Goal: Information Seeking & Learning: Stay updated

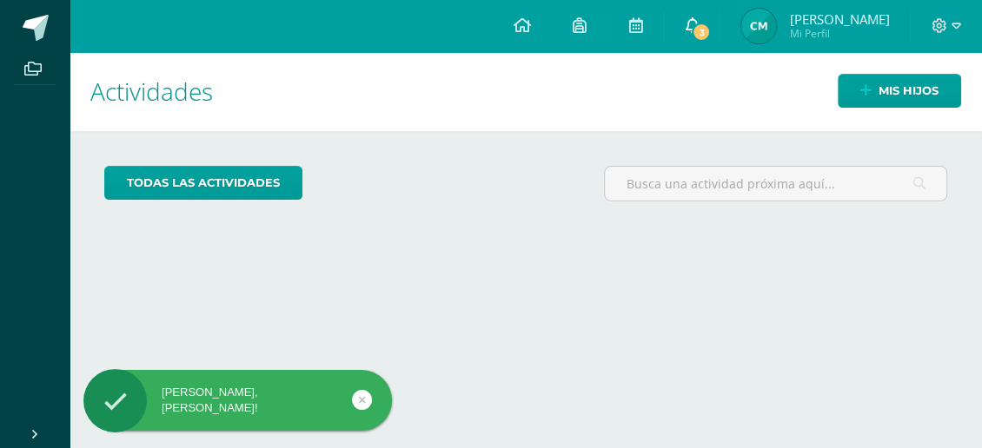
click at [694, 30] on link "3" at bounding box center [692, 26] width 56 height 52
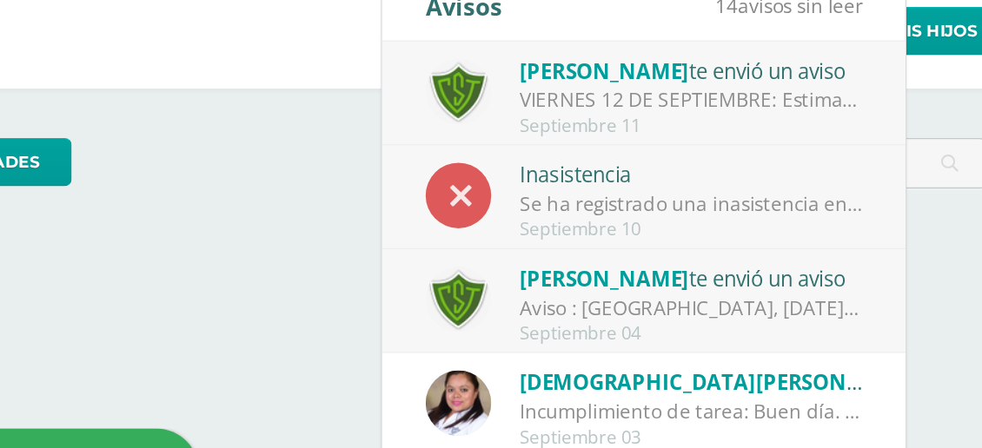
click at [789, 288] on div "Aviso : [GEOGRAPHIC_DATA], [DATE]. Estimados padres y madres de familia: Que el…" at bounding box center [738, 285] width 242 height 20
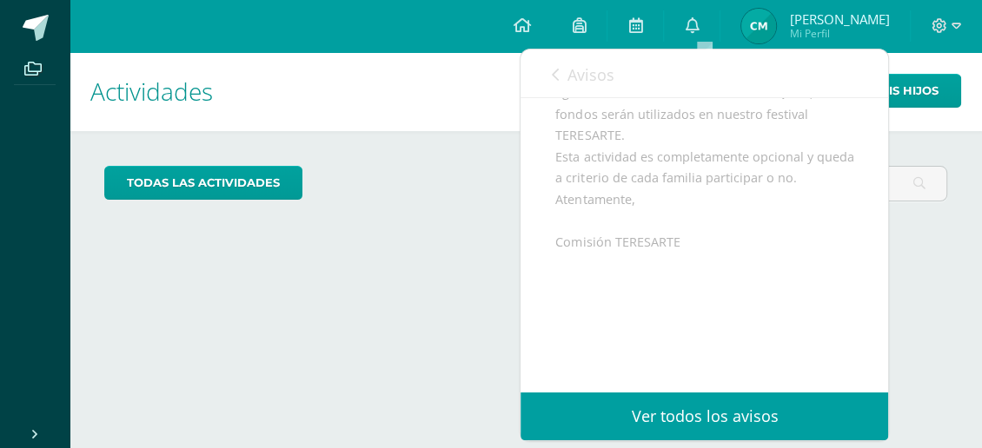
scroll to position [506, 0]
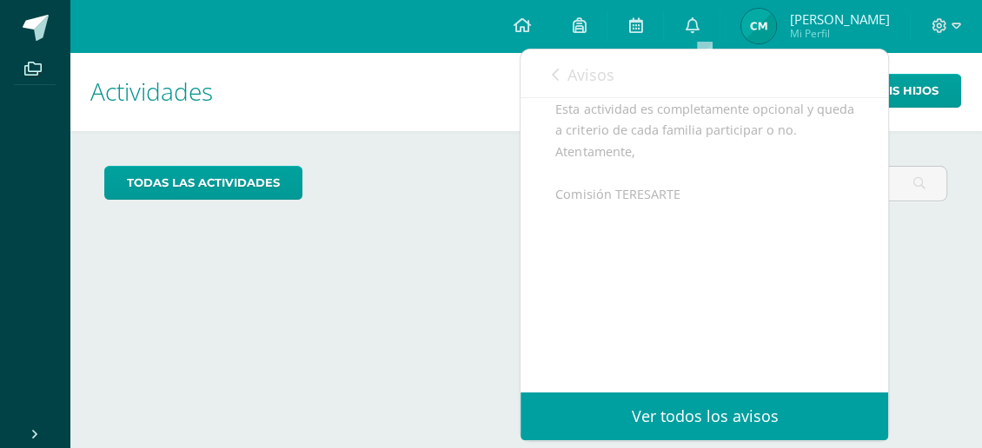
click at [554, 79] on icon at bounding box center [554, 75] width 7 height 14
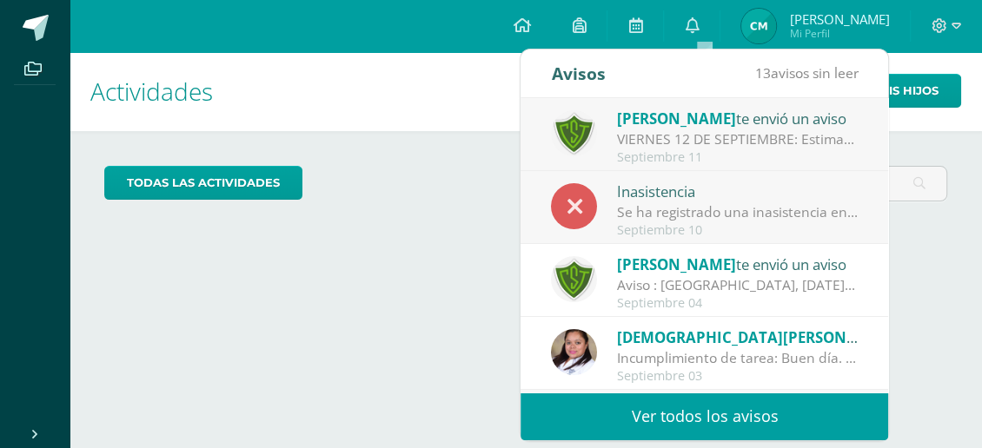
click at [724, 356] on div "Incumplimiento de tarea: Buen día. Reciba un cordial saludo. El motivo de la pr…" at bounding box center [738, 358] width 242 height 20
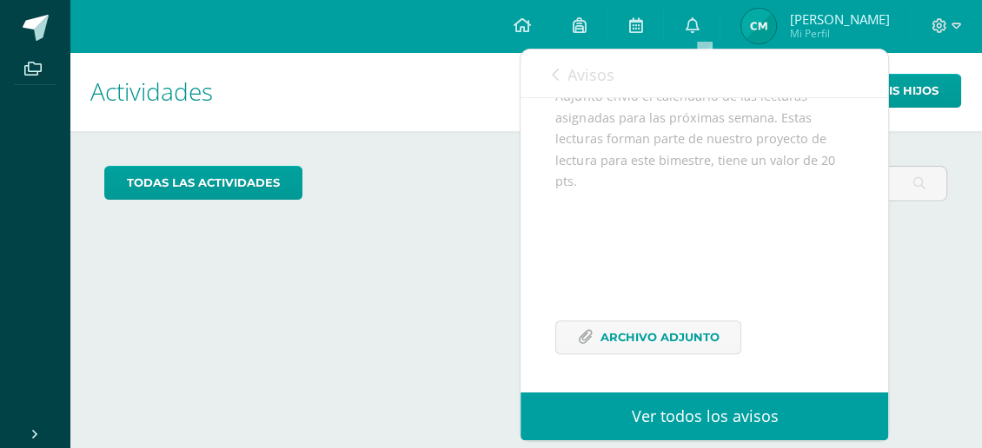
scroll to position [368, 0]
click at [673, 342] on span "Archivo Adjunto" at bounding box center [659, 338] width 119 height 32
click at [583, 70] on span "Avisos" at bounding box center [590, 74] width 47 height 21
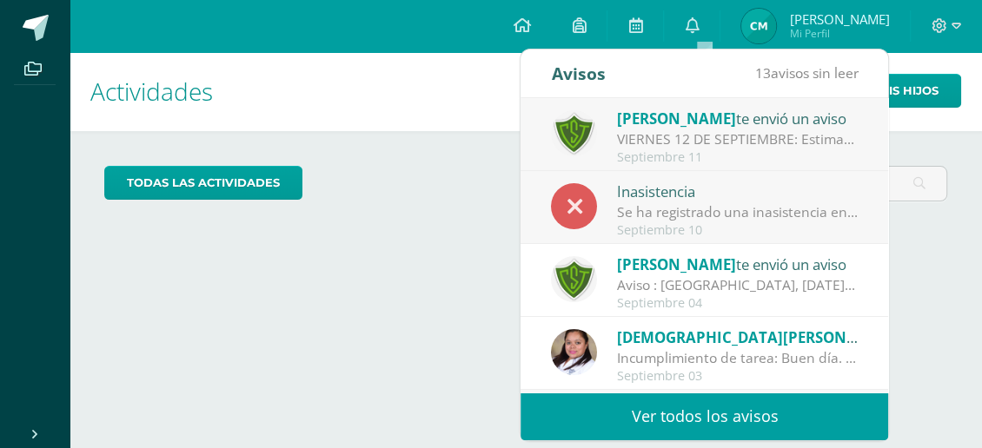
click at [678, 264] on span "[PERSON_NAME]" at bounding box center [676, 265] width 119 height 20
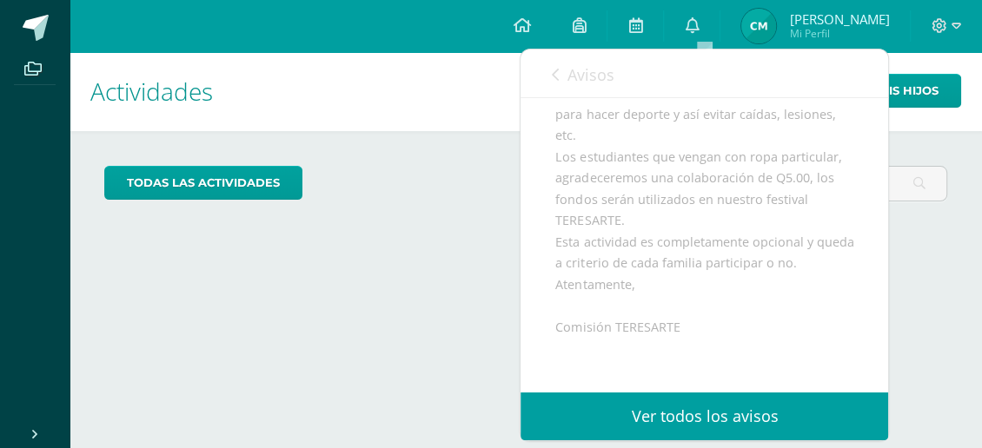
click at [573, 89] on link "Avisos" at bounding box center [582, 75] width 63 height 50
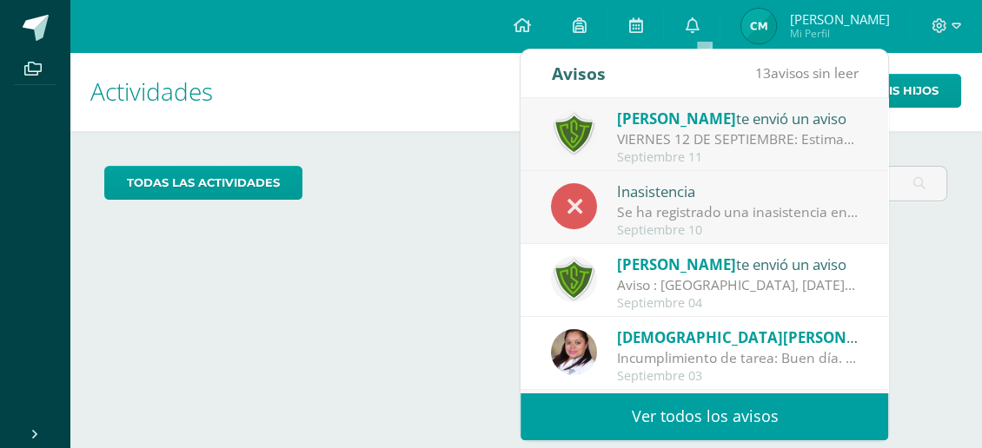
click at [620, 225] on div "Septiembre 10" at bounding box center [738, 230] width 242 height 15
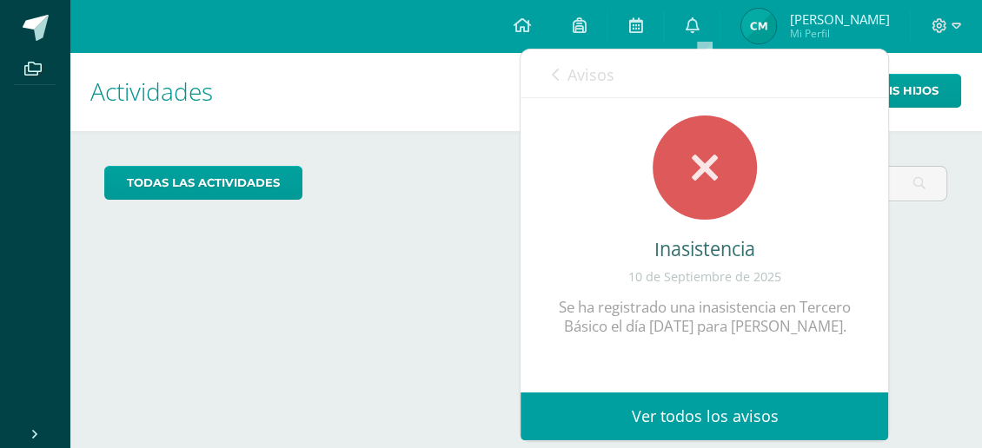
scroll to position [0, 0]
click at [581, 96] on link "Avisos" at bounding box center [582, 75] width 63 height 50
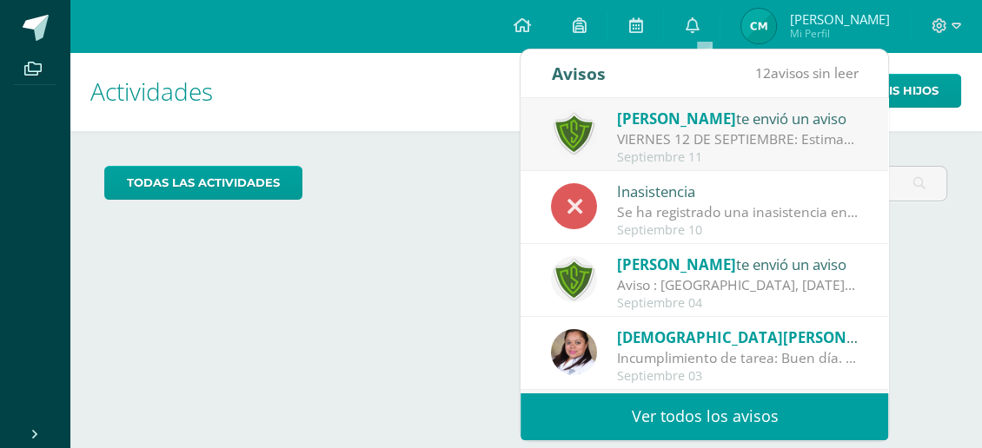
click at [671, 410] on link "Ver todos los avisos" at bounding box center [704, 417] width 368 height 48
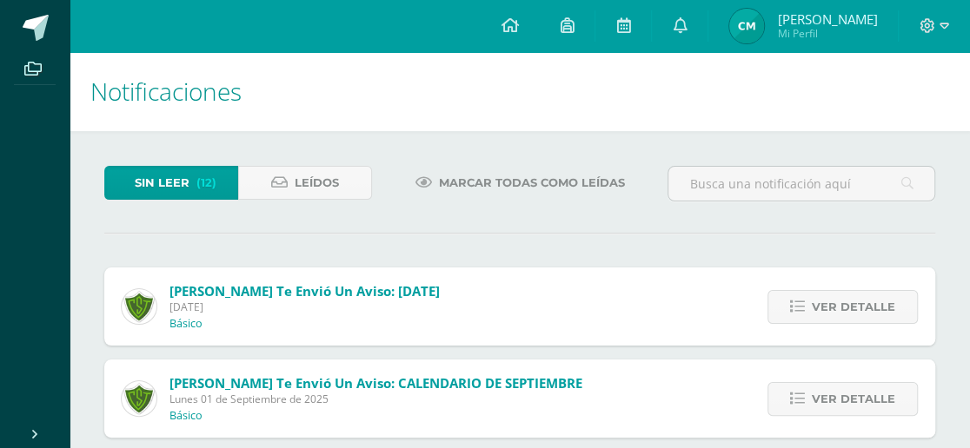
click at [401, 307] on span "[DATE]" at bounding box center [304, 307] width 270 height 15
click at [850, 307] on span "Ver detalle" at bounding box center [853, 307] width 83 height 32
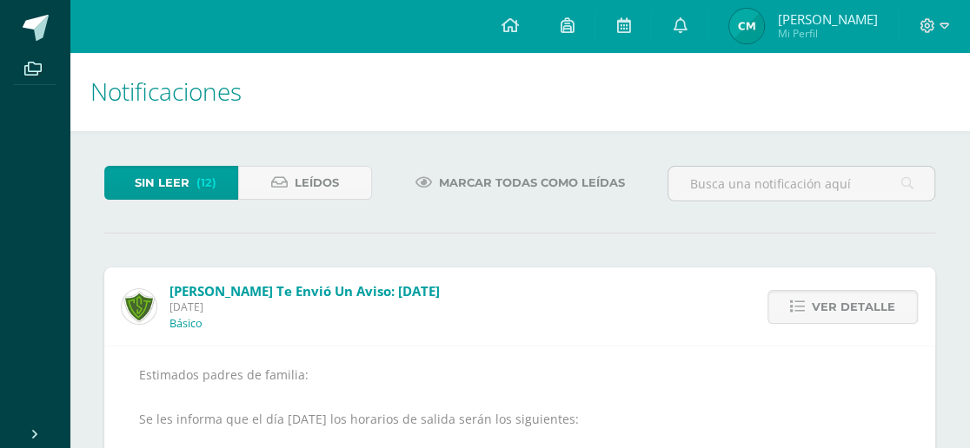
scroll to position [392, 0]
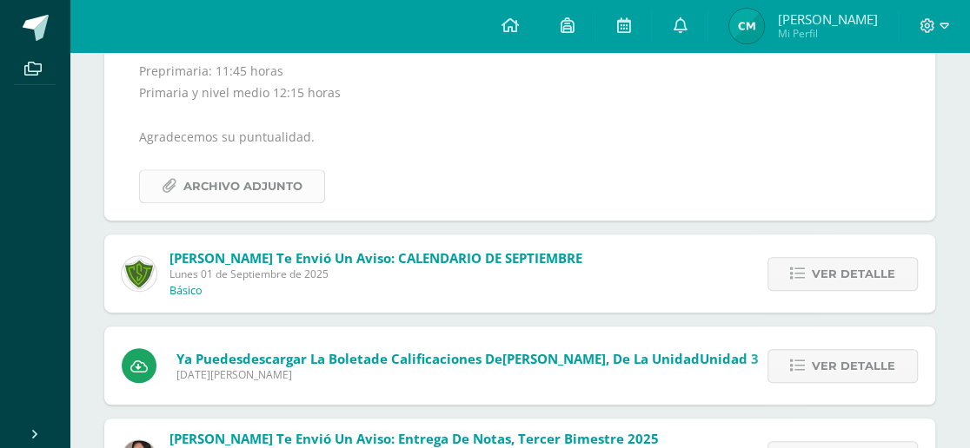
click at [281, 178] on span "Archivo Adjunto" at bounding box center [242, 186] width 119 height 32
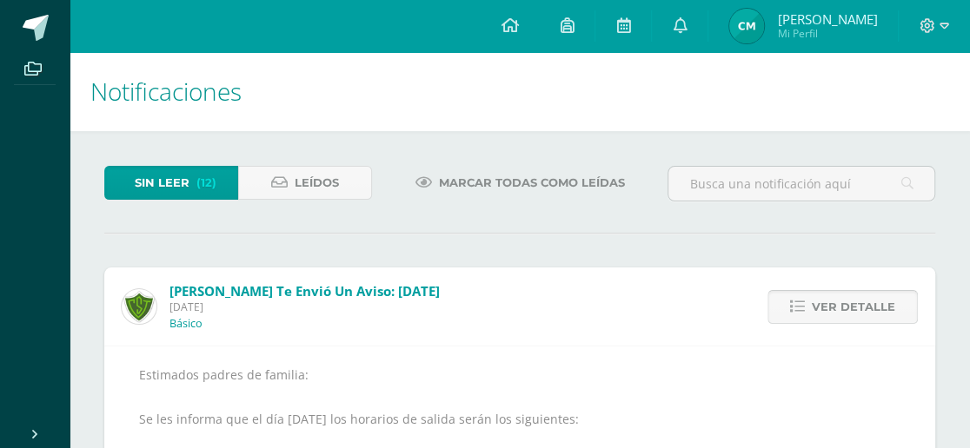
click at [852, 315] on span "Ver detalle" at bounding box center [853, 307] width 83 height 32
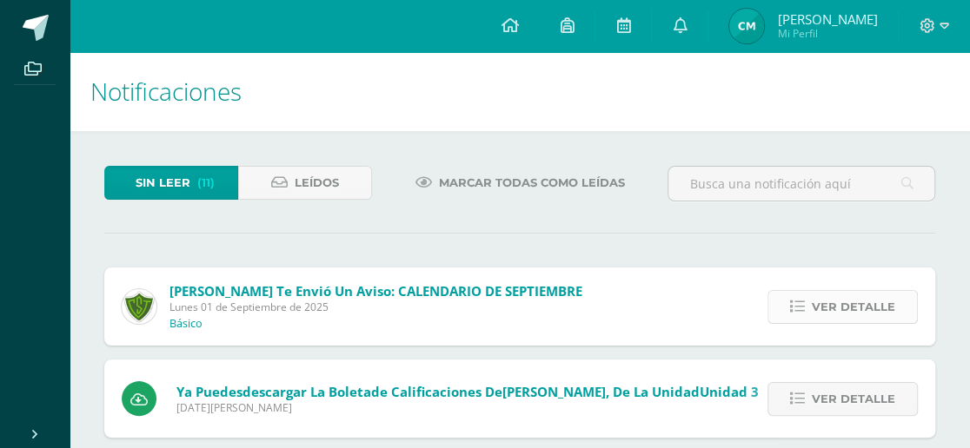
click at [857, 295] on span "Ver detalle" at bounding box center [853, 307] width 83 height 32
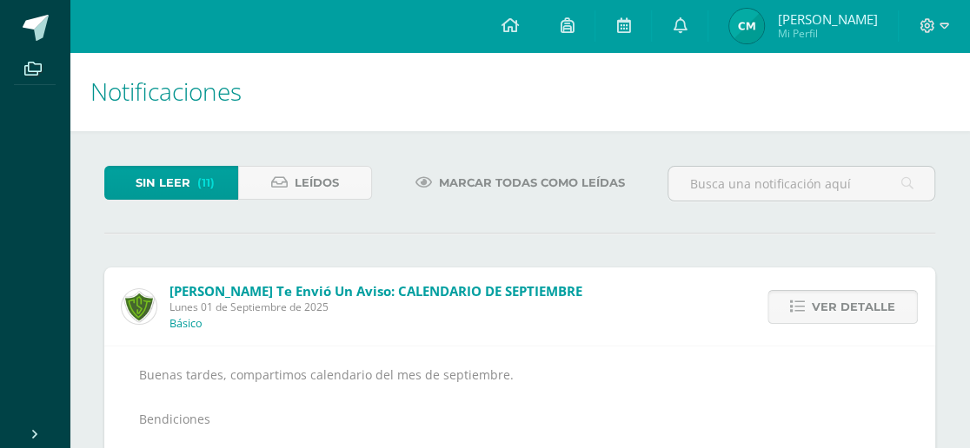
click at [857, 295] on span "Ver detalle" at bounding box center [853, 307] width 83 height 32
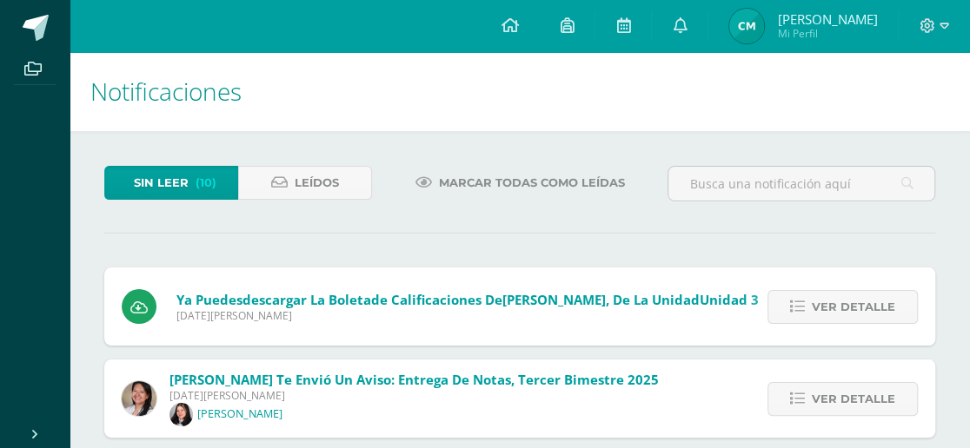
click at [857, 295] on span "Ver detalle" at bounding box center [853, 307] width 83 height 32
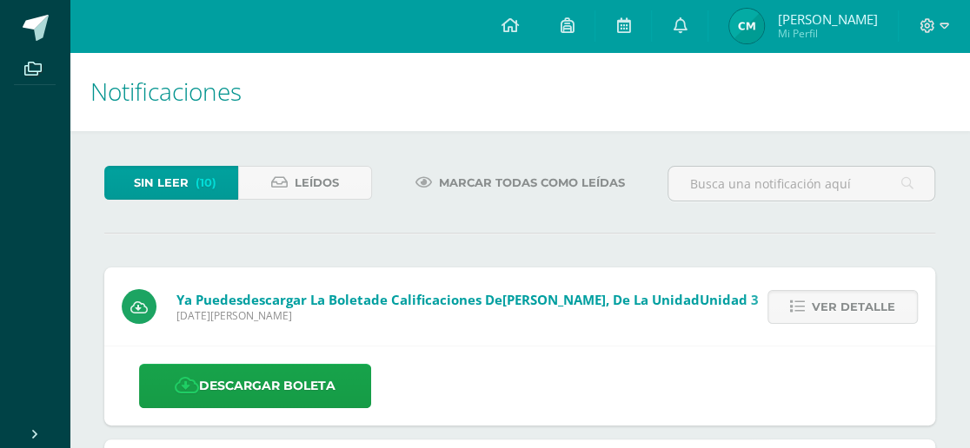
click at [857, 295] on span "Ver detalle" at bounding box center [853, 307] width 83 height 32
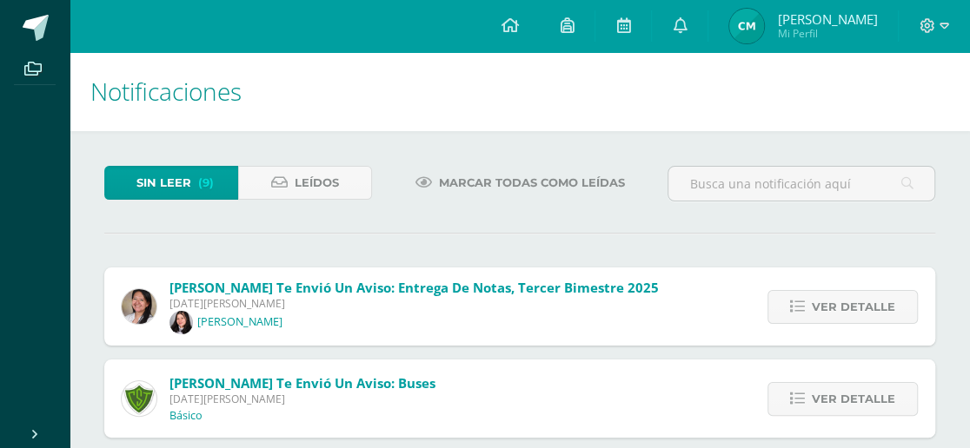
click at [857, 295] on span "Ver detalle" at bounding box center [853, 307] width 83 height 32
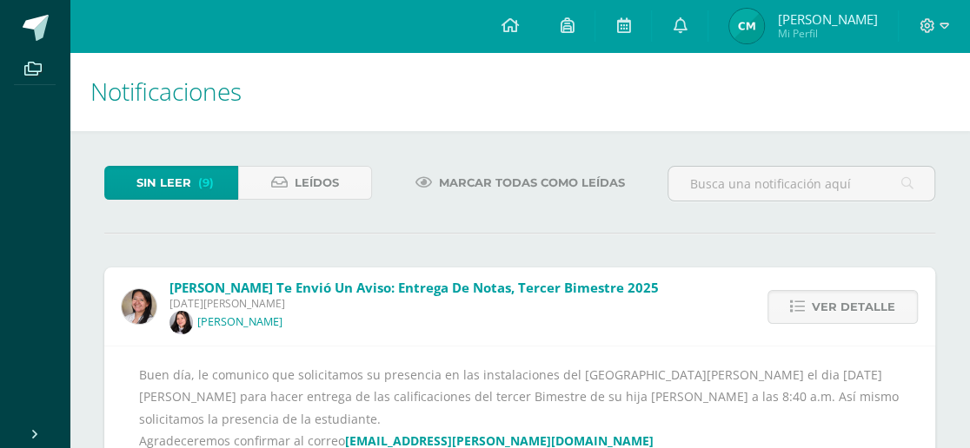
click at [857, 295] on span "Ver detalle" at bounding box center [853, 307] width 83 height 32
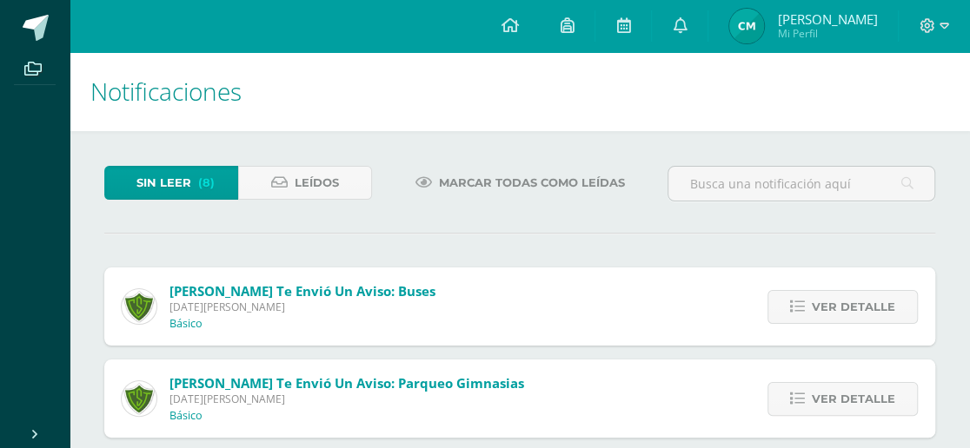
click at [857, 295] on span "Ver detalle" at bounding box center [853, 307] width 83 height 32
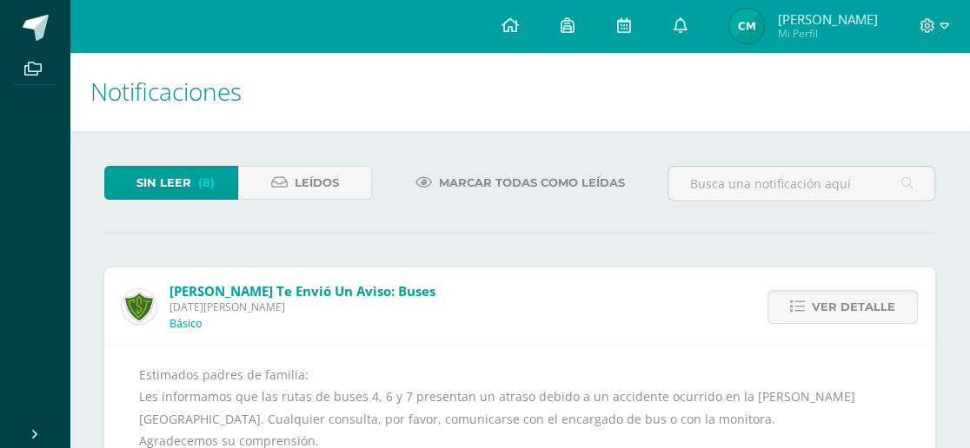
click at [857, 295] on span "Ver detalle" at bounding box center [853, 307] width 83 height 32
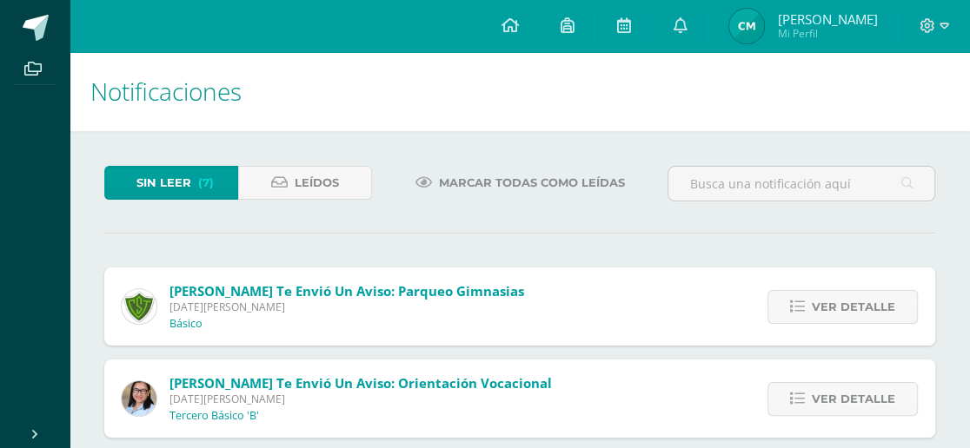
click at [857, 295] on span "Ver detalle" at bounding box center [853, 307] width 83 height 32
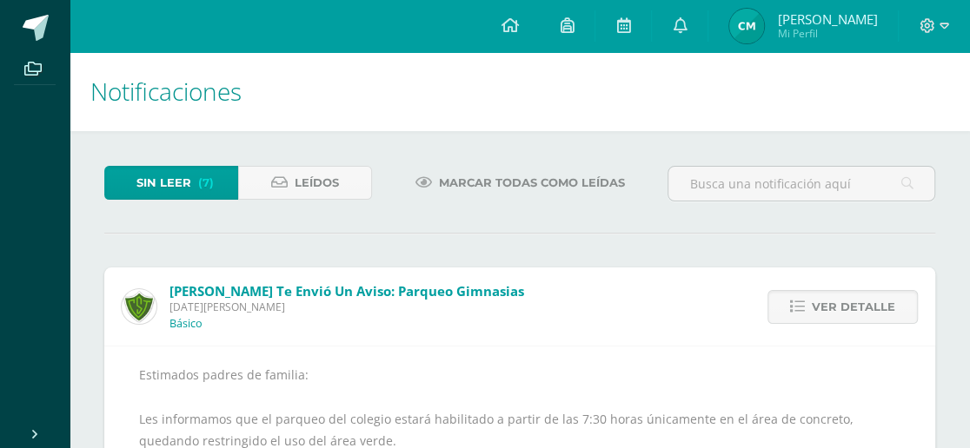
click at [857, 295] on span "Ver detalle" at bounding box center [853, 307] width 83 height 32
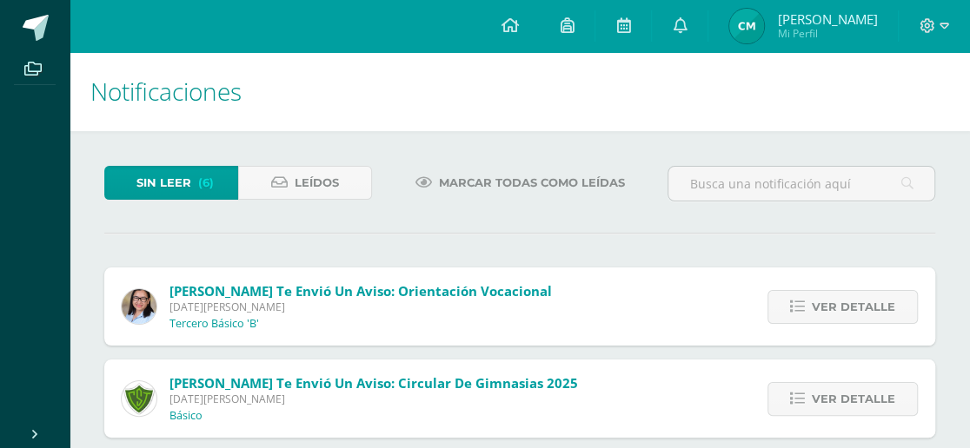
click at [857, 295] on span "Ver detalle" at bounding box center [853, 307] width 83 height 32
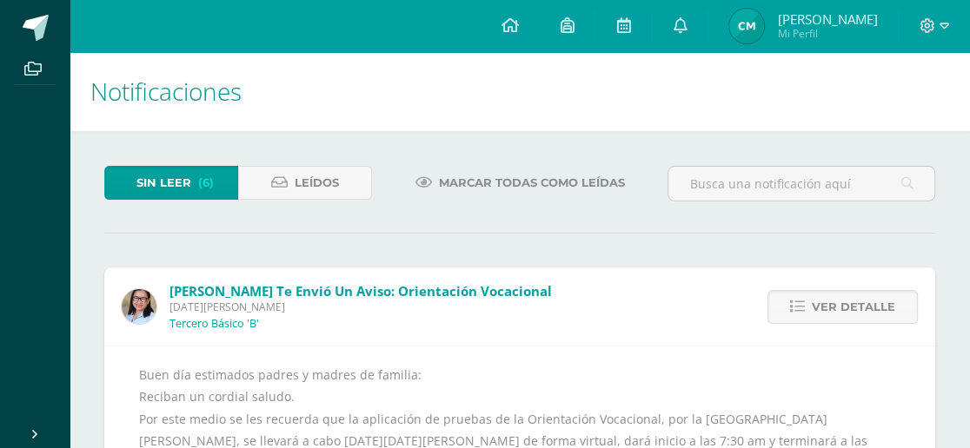
click at [857, 295] on span "Ver detalle" at bounding box center [853, 307] width 83 height 32
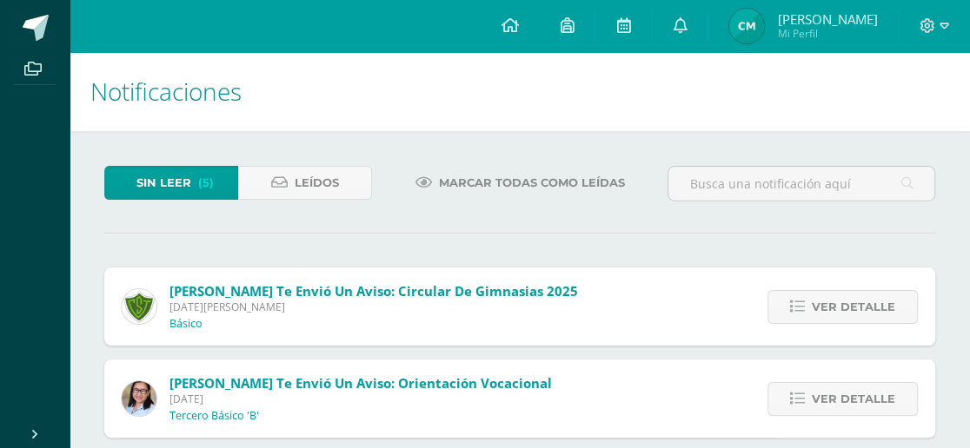
click at [857, 295] on span "Ver detalle" at bounding box center [853, 307] width 83 height 32
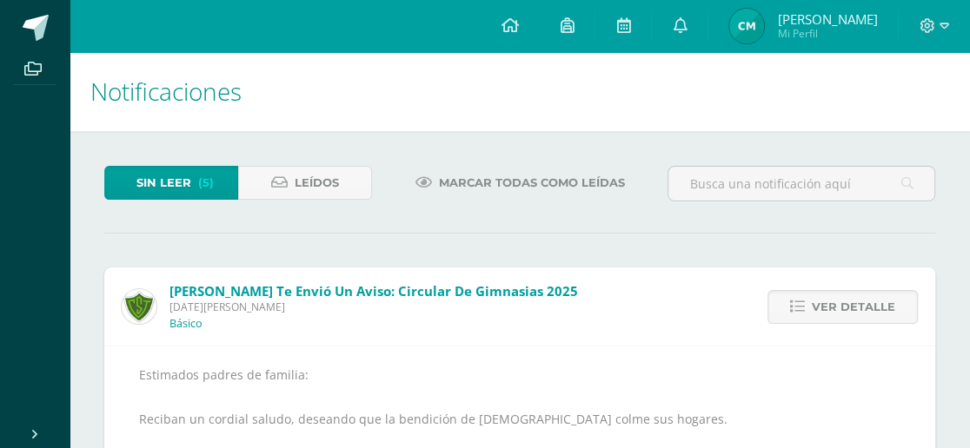
click at [857, 295] on span "Ver detalle" at bounding box center [853, 307] width 83 height 32
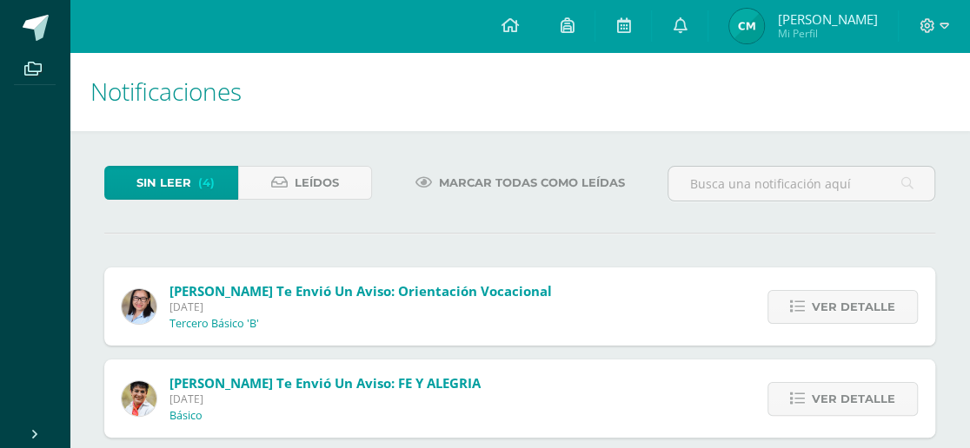
click at [857, 295] on span "Ver detalle" at bounding box center [853, 307] width 83 height 32
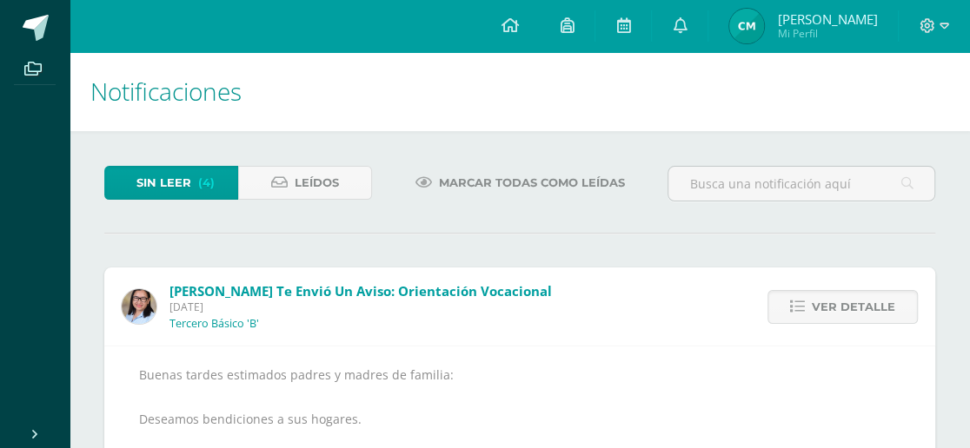
click at [857, 295] on span "Ver detalle" at bounding box center [853, 307] width 83 height 32
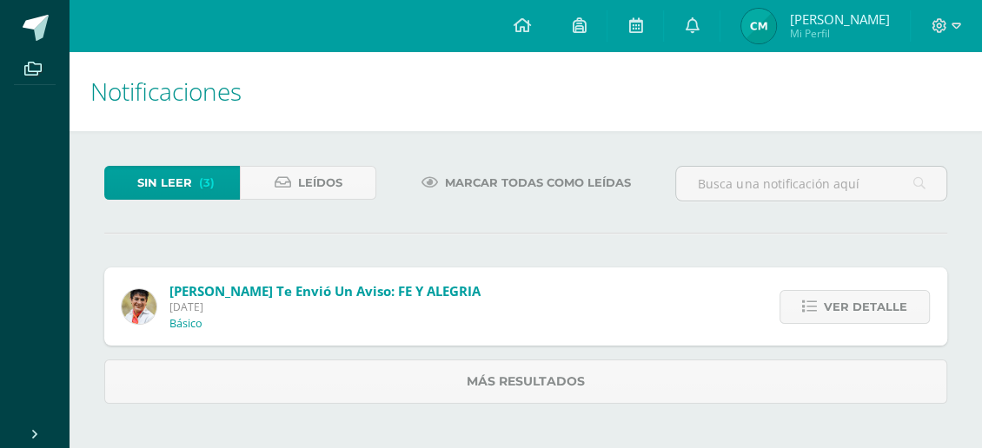
click at [857, 295] on span "Ver detalle" at bounding box center [865, 307] width 83 height 32
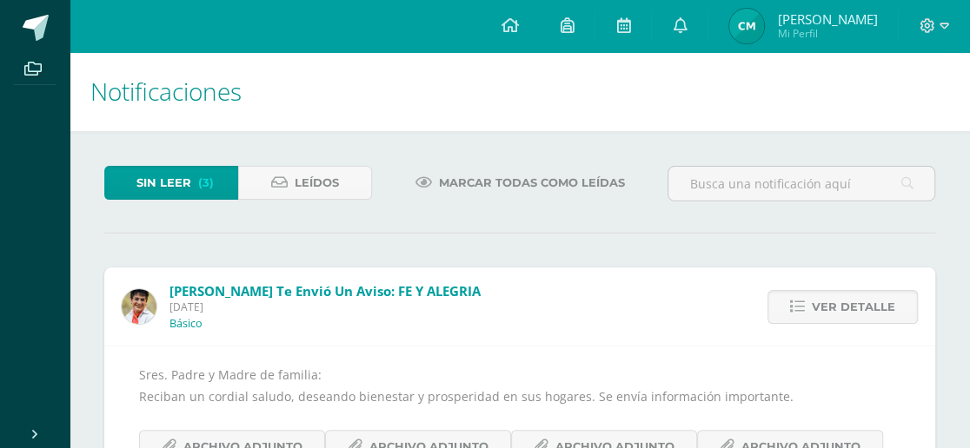
click at [857, 295] on span "Ver detalle" at bounding box center [853, 307] width 83 height 32
